Goal: Information Seeking & Learning: Learn about a topic

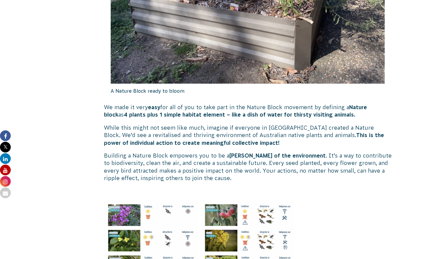
scroll to position [974, 0]
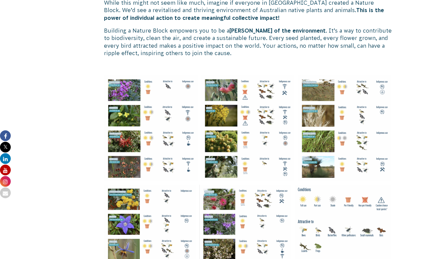
click at [184, 134] on img at bounding box center [151, 128] width 94 height 106
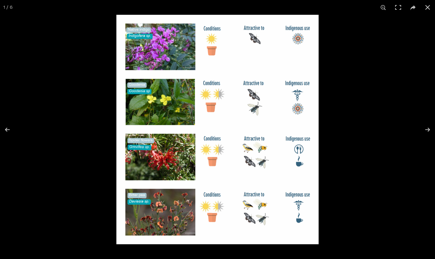
click at [215, 211] on img at bounding box center [218, 129] width 202 height 229
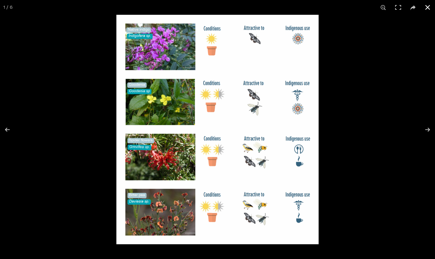
click at [427, 6] on button at bounding box center [428, 7] width 15 height 15
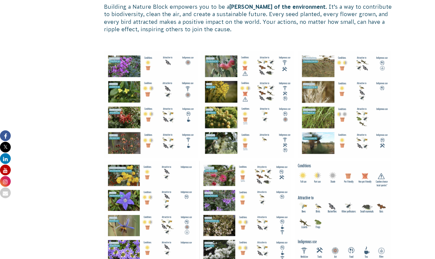
scroll to position [1007, 0]
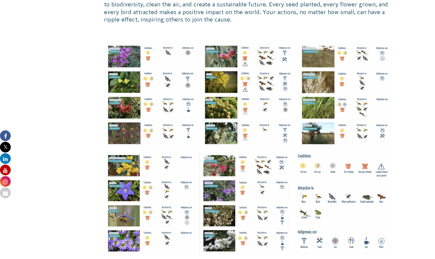
click at [256, 104] on img at bounding box center [248, 95] width 94 height 106
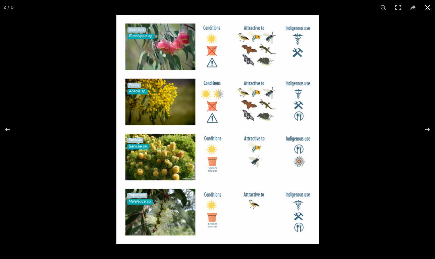
click at [428, 7] on button at bounding box center [428, 7] width 15 height 15
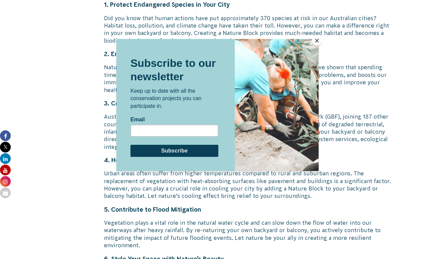
scroll to position [1343, 0]
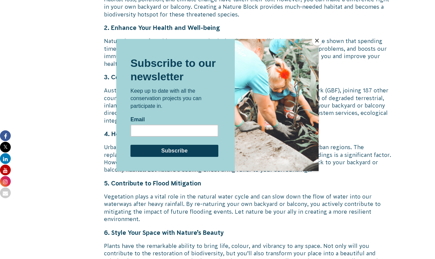
click at [318, 41] on button "Close" at bounding box center [317, 41] width 10 height 10
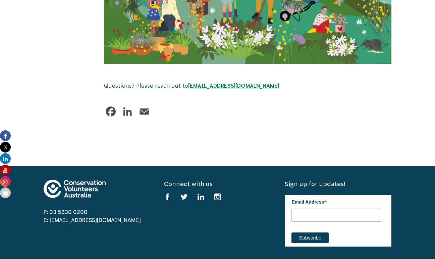
scroll to position [2384, 0]
